Goal: Check status: Check status

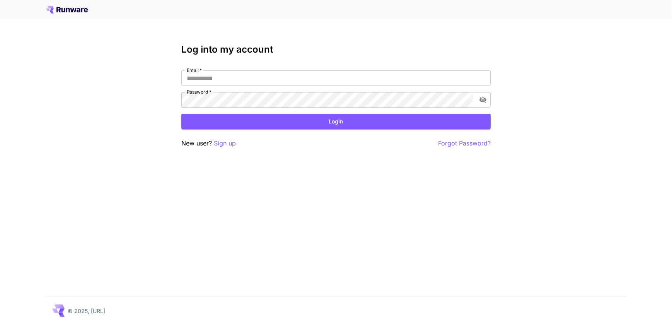
type input "**********"
click at [151, 99] on div "**********" at bounding box center [336, 162] width 672 height 325
click at [479, 98] on icon "toggle password visibility" at bounding box center [483, 100] width 8 height 8
click at [485, 101] on icon "toggle password visibility" at bounding box center [483, 100] width 8 height 8
click at [327, 121] on button "Login" at bounding box center [335, 122] width 309 height 16
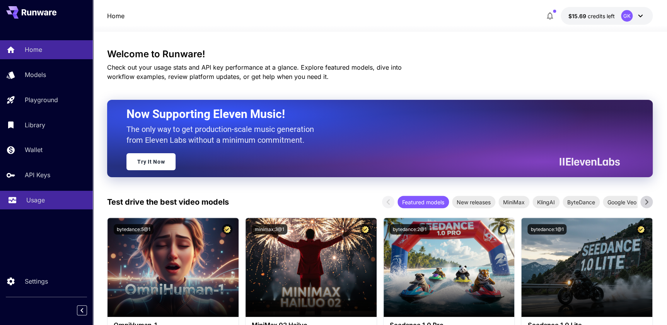
click at [48, 203] on div "Usage" at bounding box center [56, 199] width 60 height 9
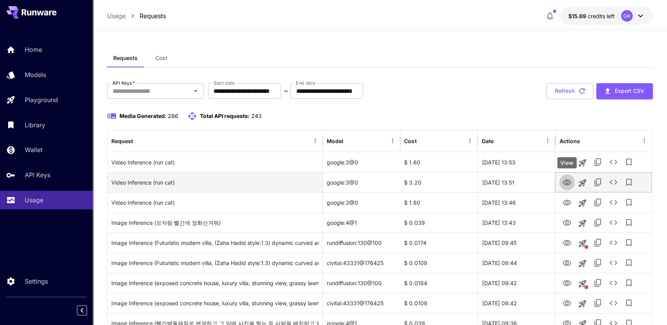
click at [563, 185] on icon "View" at bounding box center [566, 182] width 9 height 9
drag, startPoint x: 433, startPoint y: 184, endPoint x: 404, endPoint y: 182, distance: 29.0
click at [404, 182] on div "$ 3.20" at bounding box center [438, 182] width 77 height 20
drag, startPoint x: 404, startPoint y: 182, endPoint x: 446, endPoint y: 184, distance: 42.2
click at [446, 184] on div "$ 3.20" at bounding box center [438, 182] width 77 height 20
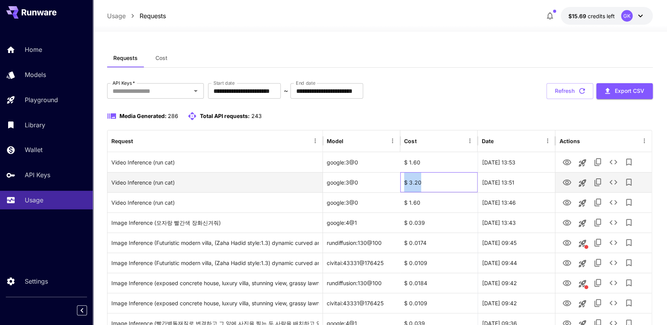
drag, startPoint x: 437, startPoint y: 175, endPoint x: 397, endPoint y: 181, distance: 39.9
click at [397, 181] on div "Video Inference (run cat) google:3@0 $ 3.20 [DATE] 13:51" at bounding box center [379, 182] width 544 height 20
click at [405, 180] on div "$ 3.20" at bounding box center [438, 182] width 77 height 20
drag, startPoint x: 456, startPoint y: 180, endPoint x: 387, endPoint y: 175, distance: 69.0
click at [387, 175] on div "Video Inference (run cat) google:3@0 $ 3.20 [DATE] 13:51" at bounding box center [379, 182] width 544 height 20
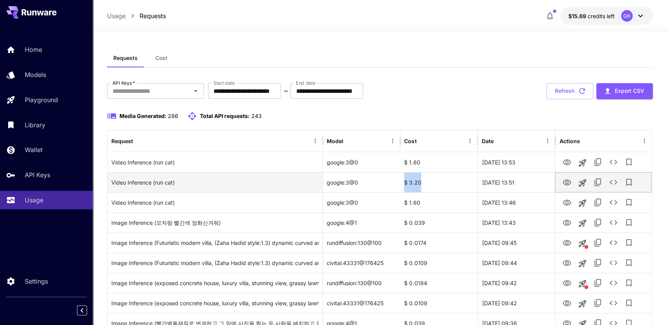
click at [569, 185] on icon "View" at bounding box center [566, 182] width 9 height 9
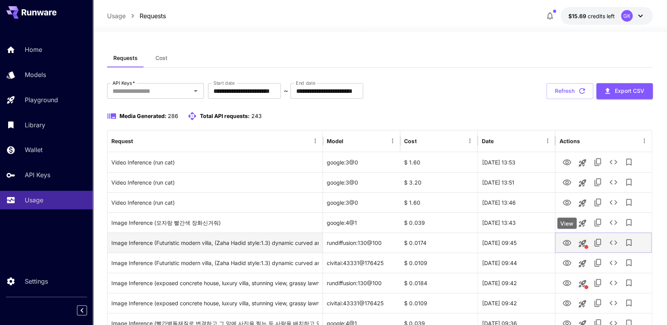
click at [570, 242] on icon "View" at bounding box center [566, 243] width 9 height 6
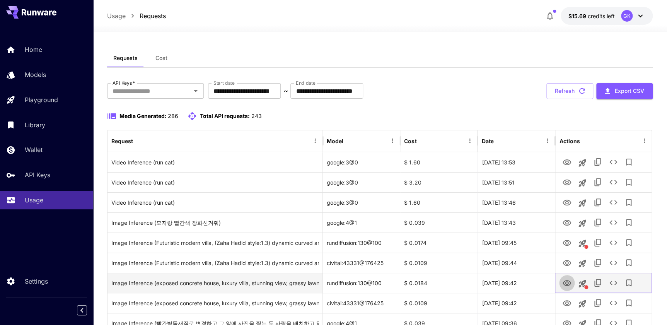
click at [566, 279] on icon "View" at bounding box center [566, 282] width 9 height 9
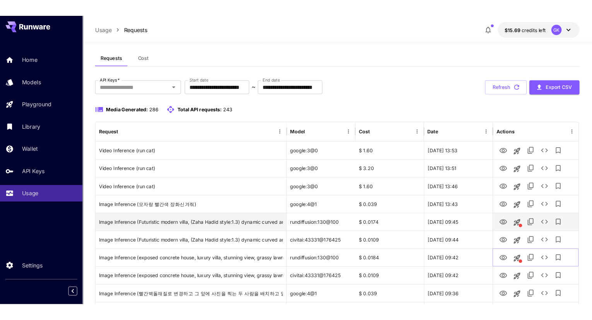
scroll to position [35, 0]
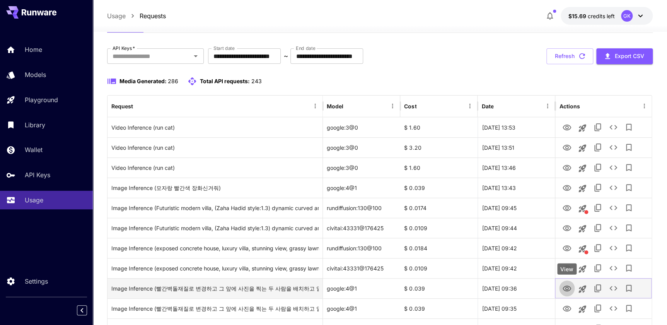
click at [566, 292] on icon "View" at bounding box center [566, 288] width 9 height 9
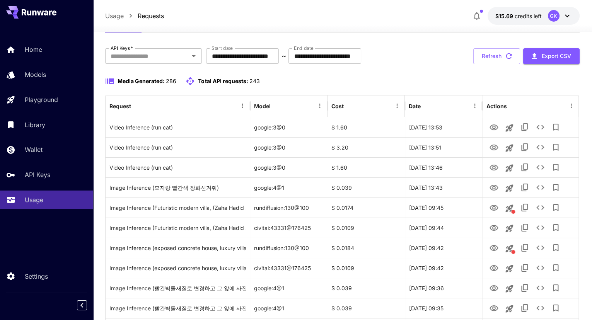
drag, startPoint x: 596, startPoint y: 262, endPoint x: 581, endPoint y: 279, distance: 23.0
